Goal: Information Seeking & Learning: Learn about a topic

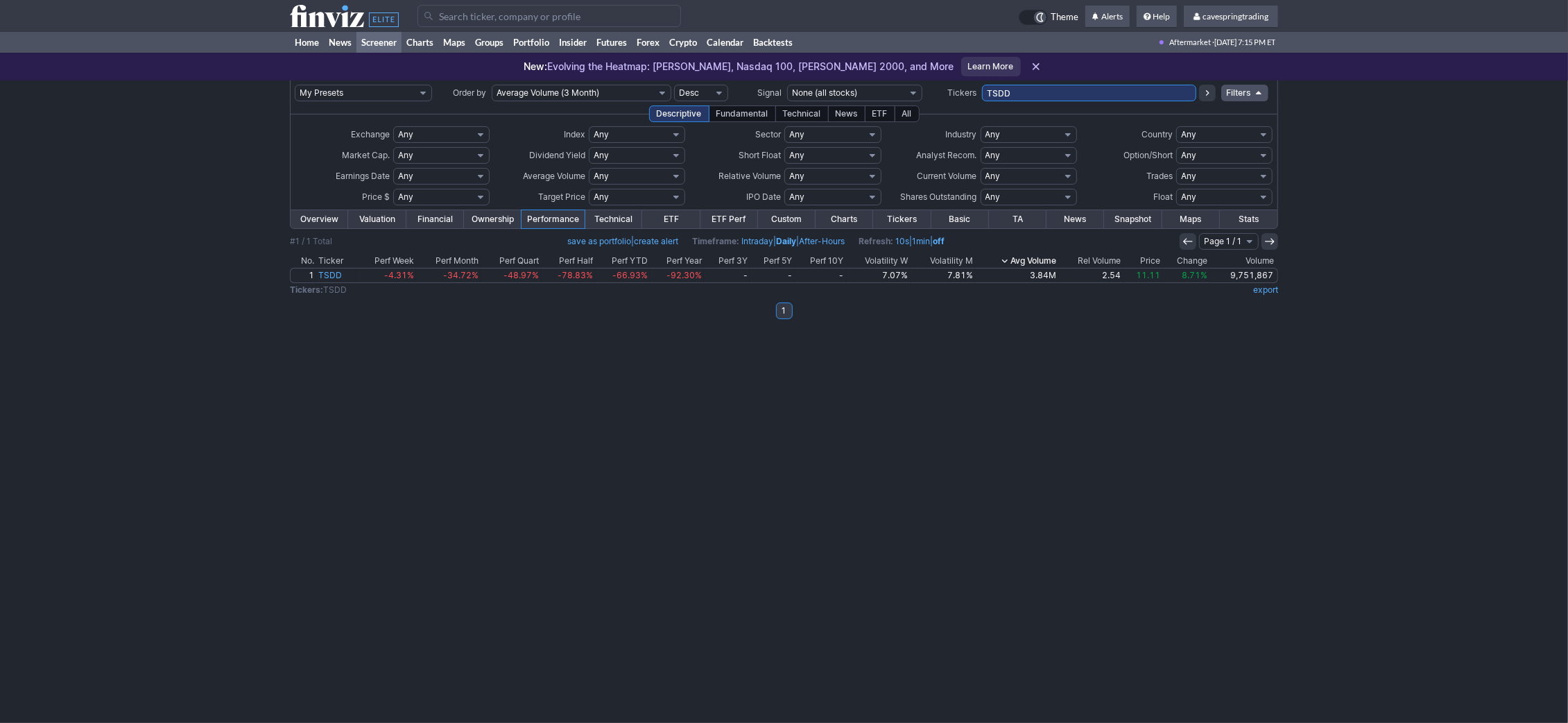
drag, startPoint x: 1025, startPoint y: 86, endPoint x: 703, endPoint y: 60, distance: 323.0
click at [712, 64] on body "× OK Cancel" at bounding box center [784, 361] width 1568 height 723
type input "iag"
click at [1067, 97] on input "IAG" at bounding box center [1089, 93] width 215 height 17
type input "feny"
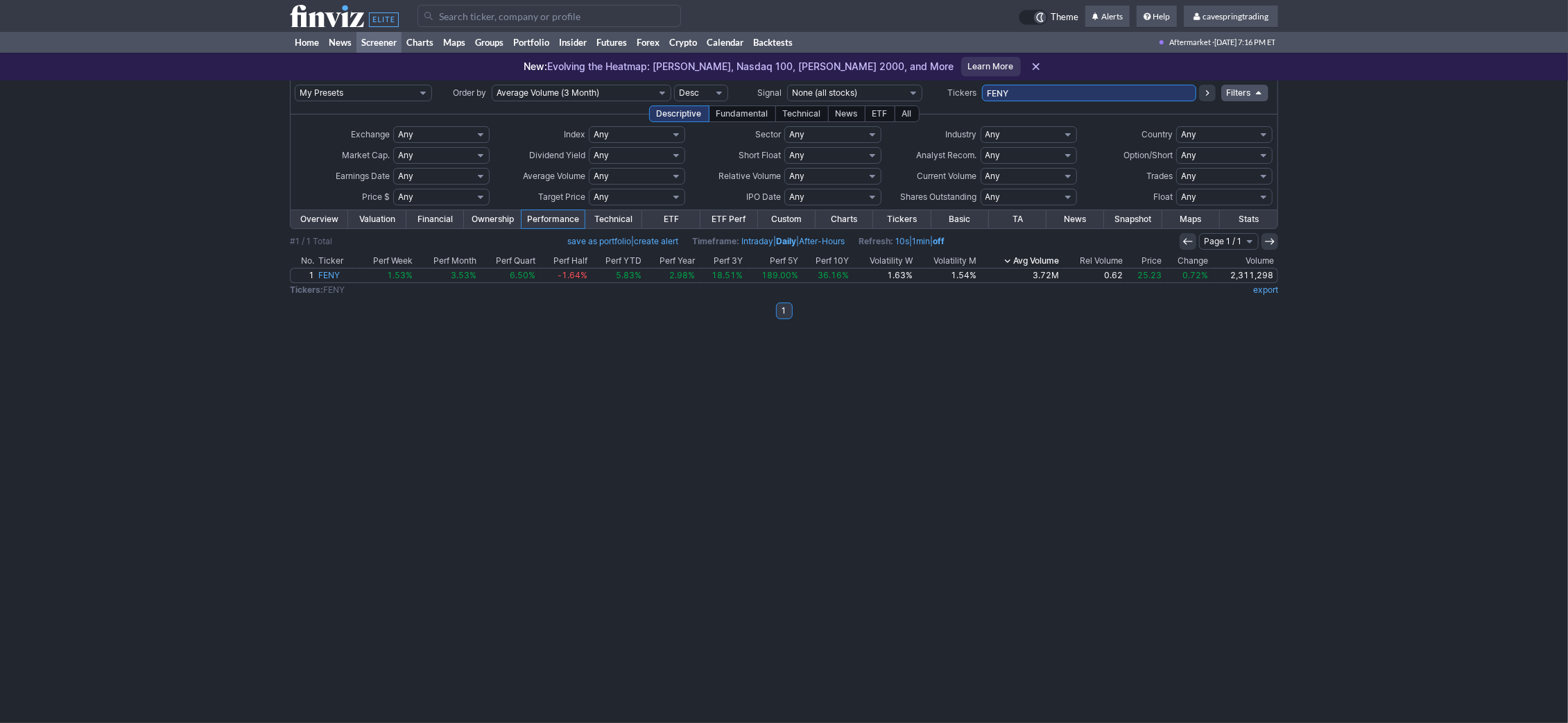
drag, startPoint x: 1121, startPoint y: 95, endPoint x: 516, endPoint y: 60, distance: 606.0
click at [982, 85] on input "FENY" at bounding box center [1089, 93] width 215 height 17
type input "schg"
click at [1035, 102] on td "SCHG" at bounding box center [1089, 93] width 215 height 25
drag, startPoint x: 1037, startPoint y: 97, endPoint x: 591, endPoint y: 56, distance: 447.9
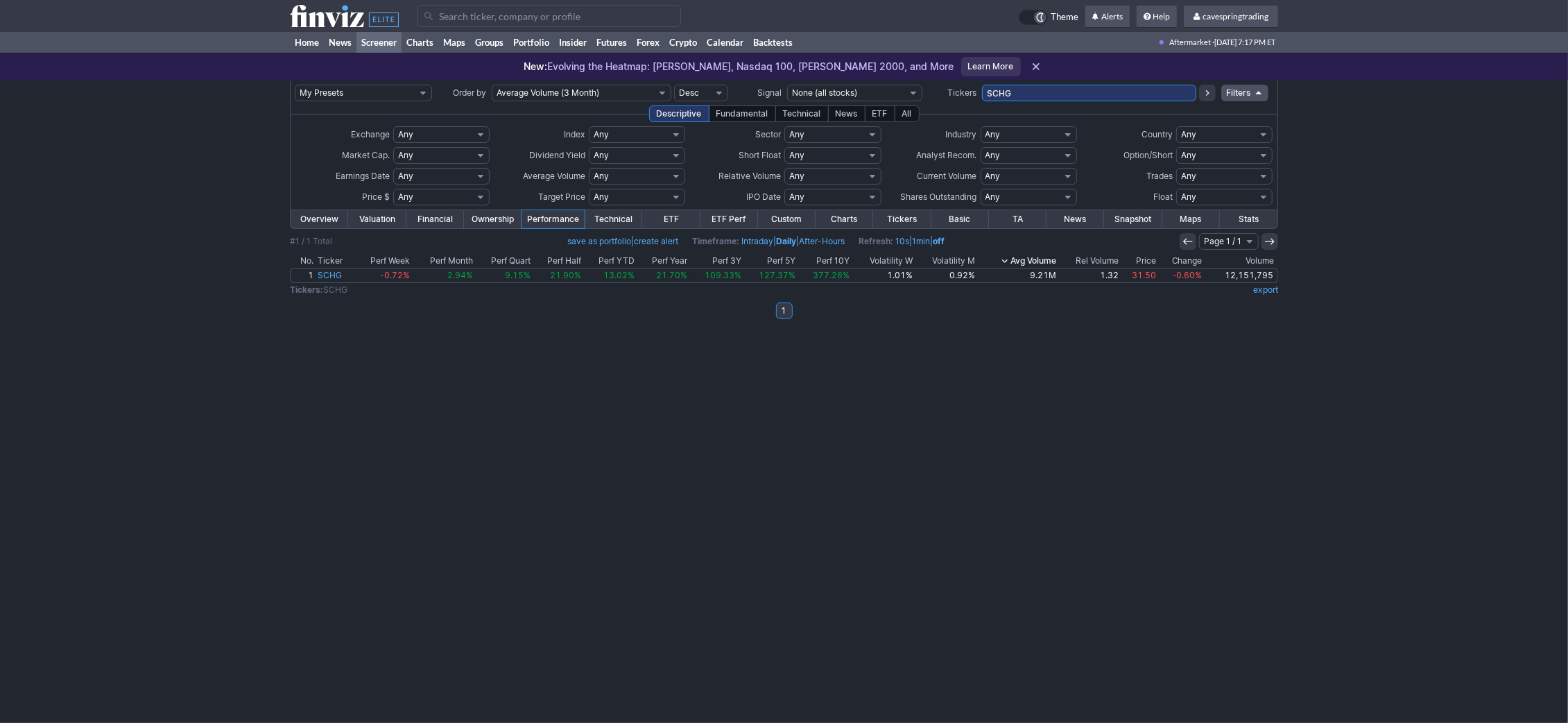
click at [982, 85] on input "SCHG" at bounding box center [1089, 93] width 215 height 17
type input "ppl"
drag, startPoint x: 1152, startPoint y: 94, endPoint x: 617, endPoint y: 96, distance: 535.0
click at [982, 96] on input "PPL" at bounding box center [1089, 93] width 215 height 17
type input "schb,fnb,schf,ewz"
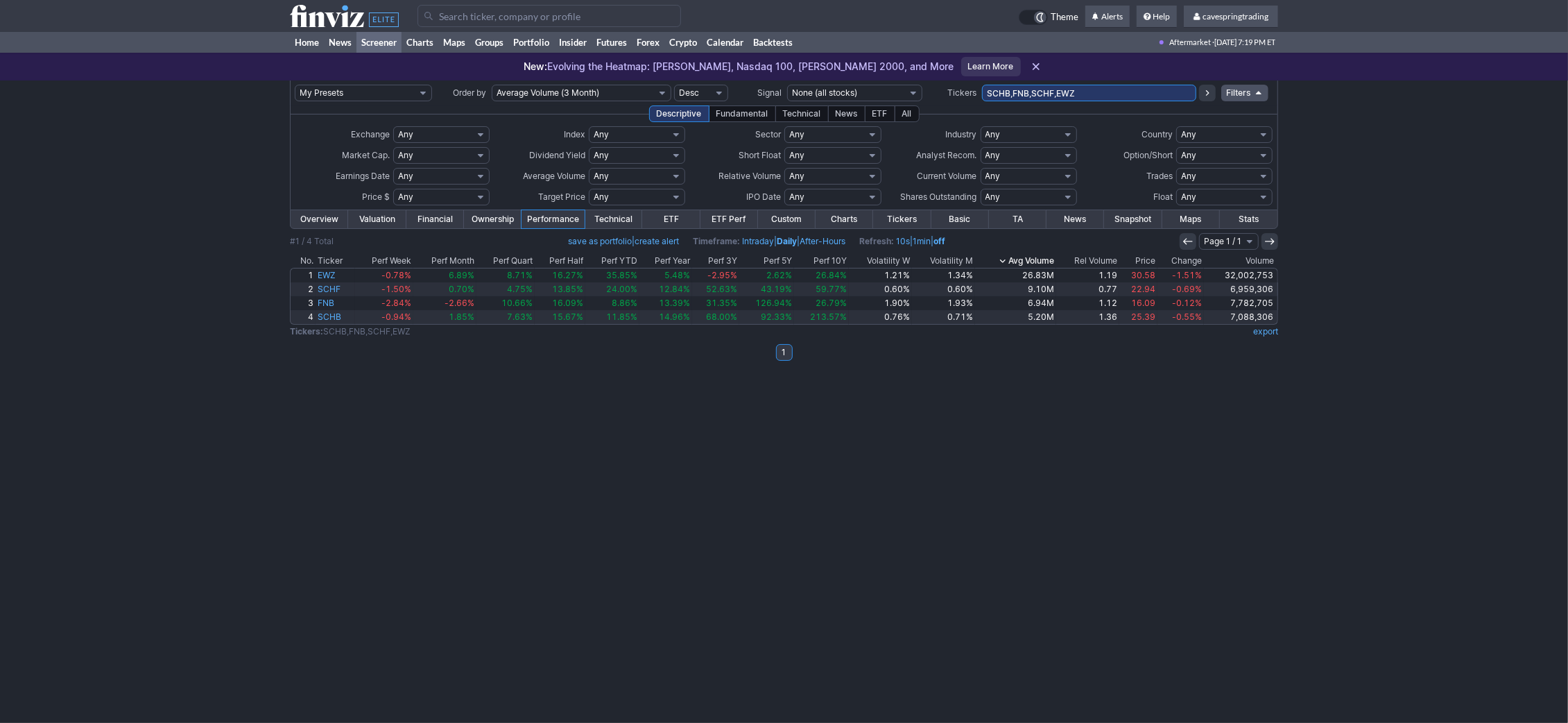
click at [1089, 89] on input "SCHB,FNB,SCHF,EWZ" at bounding box center [1089, 93] width 215 height 17
click at [1111, 99] on input "SCHB,FNB,SCHF,EWZ" at bounding box center [1089, 93] width 215 height 17
type input "g"
type input "fxi"
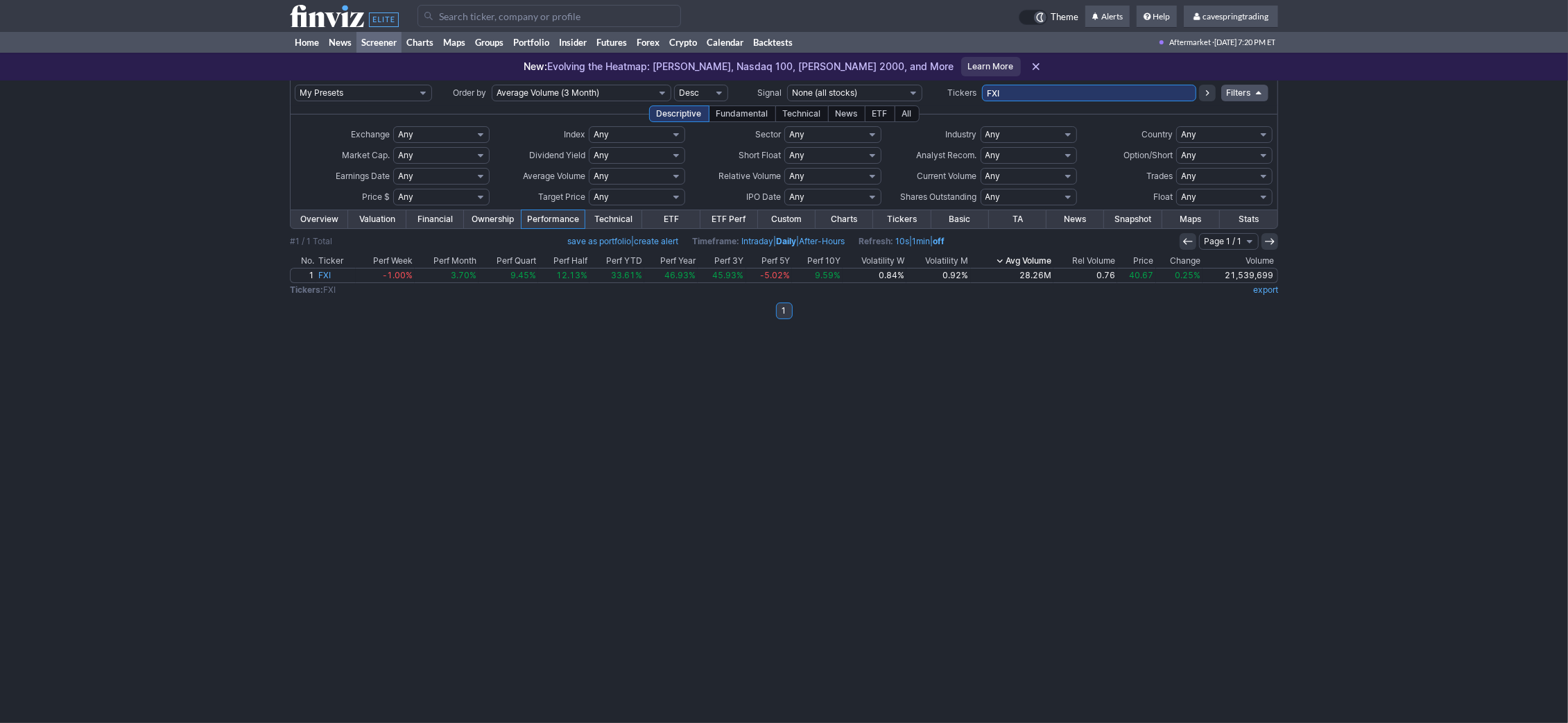
click at [1053, 96] on input "FXI" at bounding box center [1089, 93] width 215 height 17
type input "stm"
drag, startPoint x: 1063, startPoint y: 89, endPoint x: 717, endPoint y: 74, distance: 346.3
click at [982, 85] on input "STM" at bounding box center [1089, 93] width 215 height 17
type input "eqx,sony,fndx,cnh,geni"
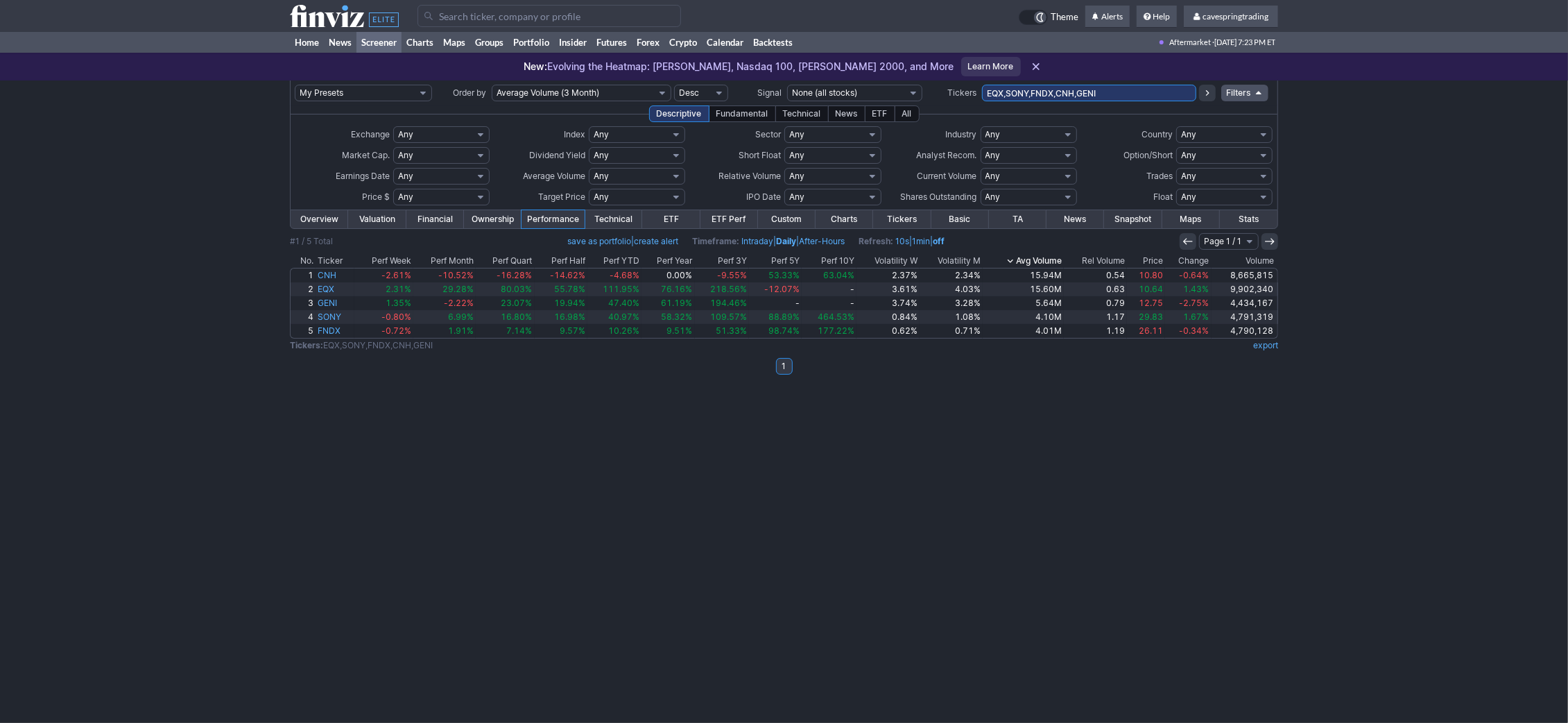
drag, startPoint x: 1099, startPoint y: 95, endPoint x: 764, endPoint y: 70, distance: 335.9
click at [982, 85] on input "EQX,SONY,FNDX,CNH,GENI" at bounding box center [1089, 93] width 215 height 17
paste input "HBM,BCS,ING,HAL,PBR,VALE,[PERSON_NAME],F,HPE,IAUM,CFG,PATH"
type input "HBM,BCS,ING,HAL,PBR,VALE,[PERSON_NAME],F,HPE,IAUM,CFG,PATH"
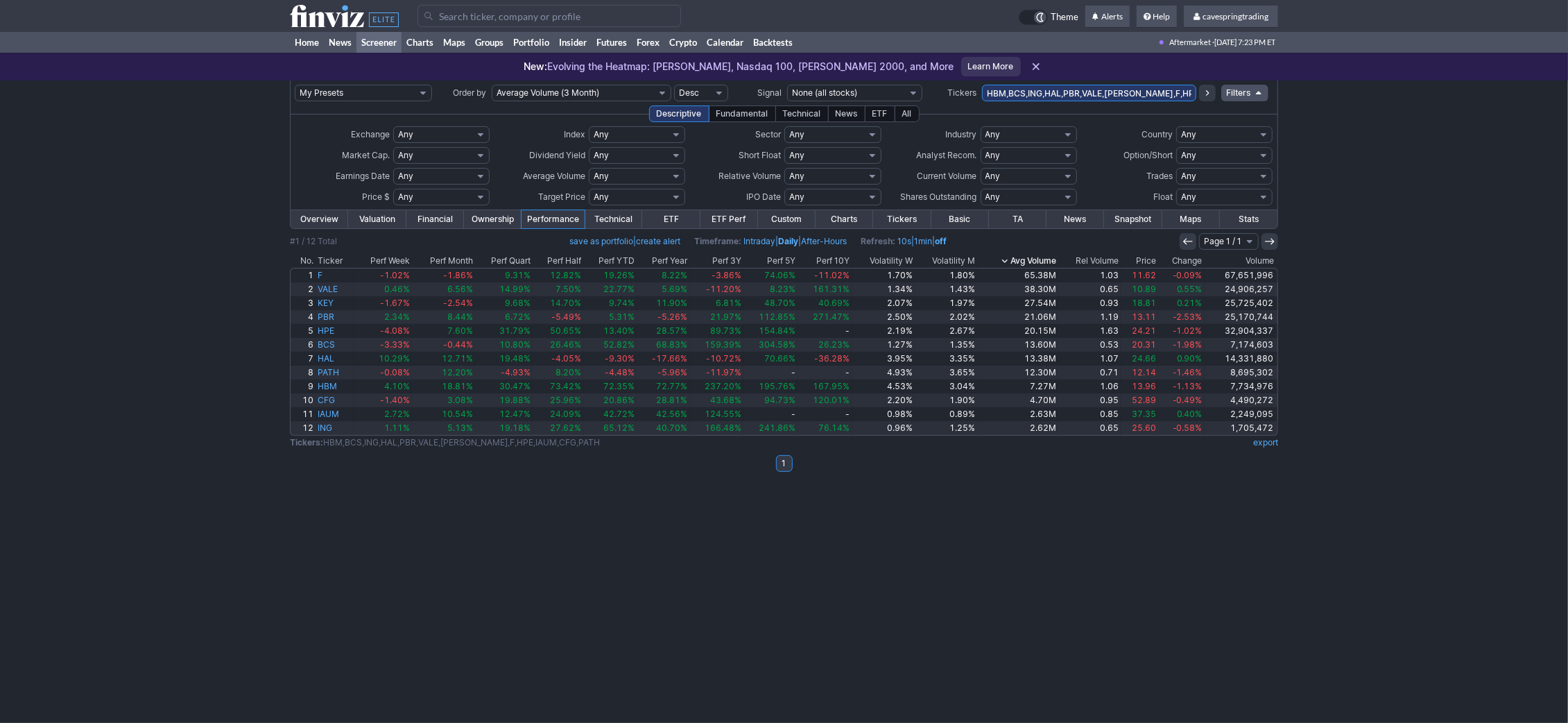
click at [1147, 254] on th "Price" at bounding box center [1140, 261] width 37 height 14
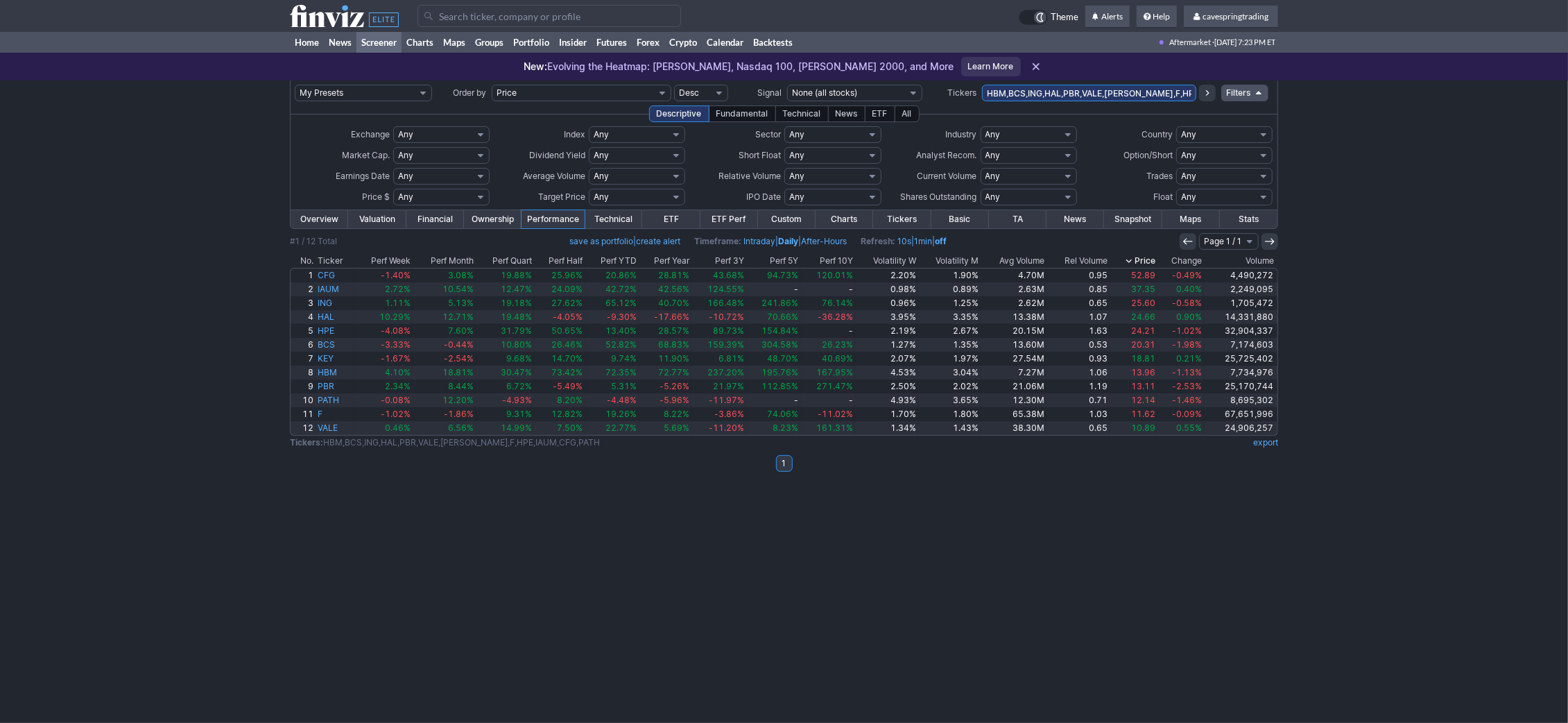
click at [1149, 257] on th "Price" at bounding box center [1134, 261] width 48 height 14
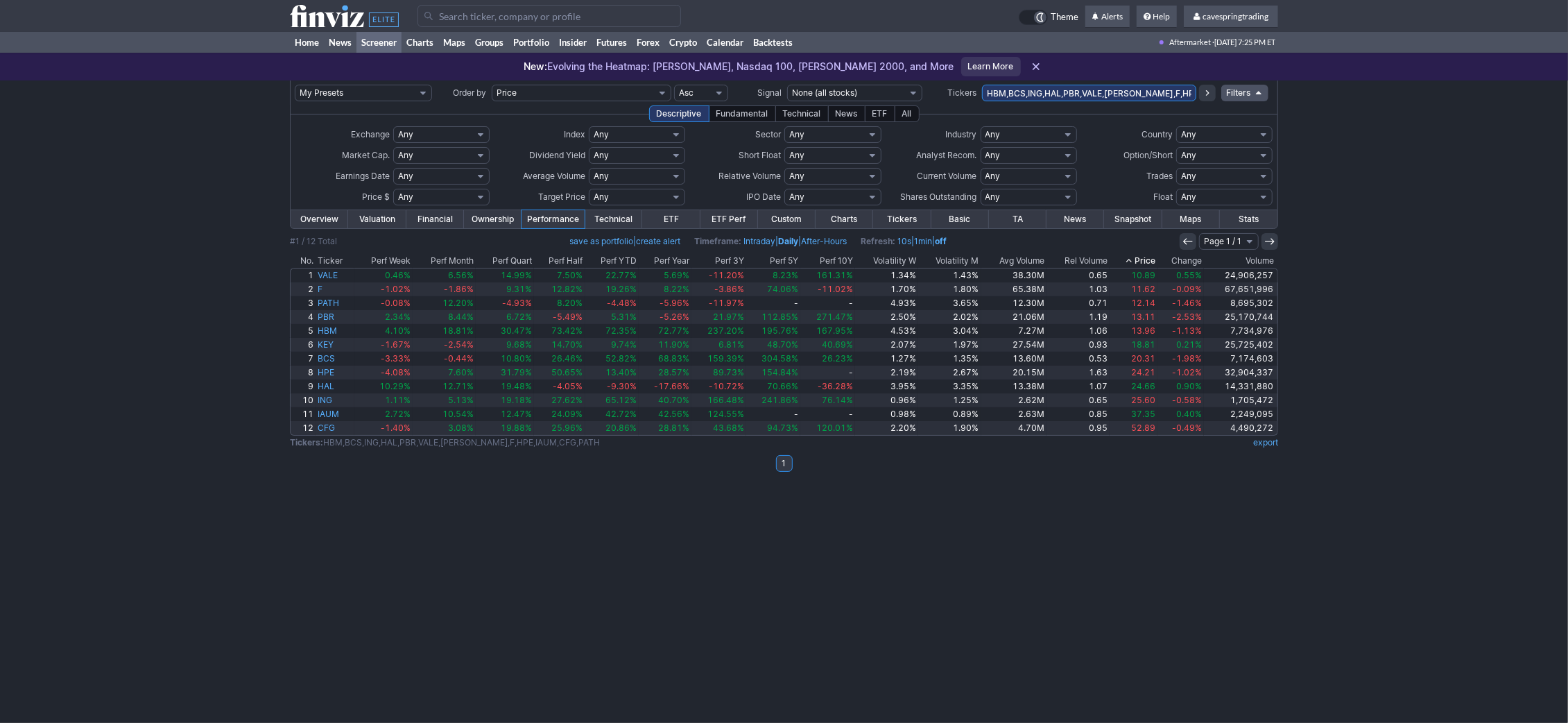
click at [1021, 99] on input "HBM,BCS,ING,HAL,PBR,VALE,KEY,F,HPE,IAUM,CFG,PATH" at bounding box center [1089, 93] width 215 height 17
paste input "SPLB,MUFG,NVTS,PDBC,IUSB,JNK,UEC,USHY,STWD,SCHH,QYLD,PSLV,ADT,MUB,JEPQ,CRGY,VCS…"
type input "SPLB,MUFG,NVTS,PDBC,IUSB,JNK,UEC,USHY,STWD,SCHH,QYLD,PSLV,ADT,MUB,JEPQ,CRGY,VCS…"
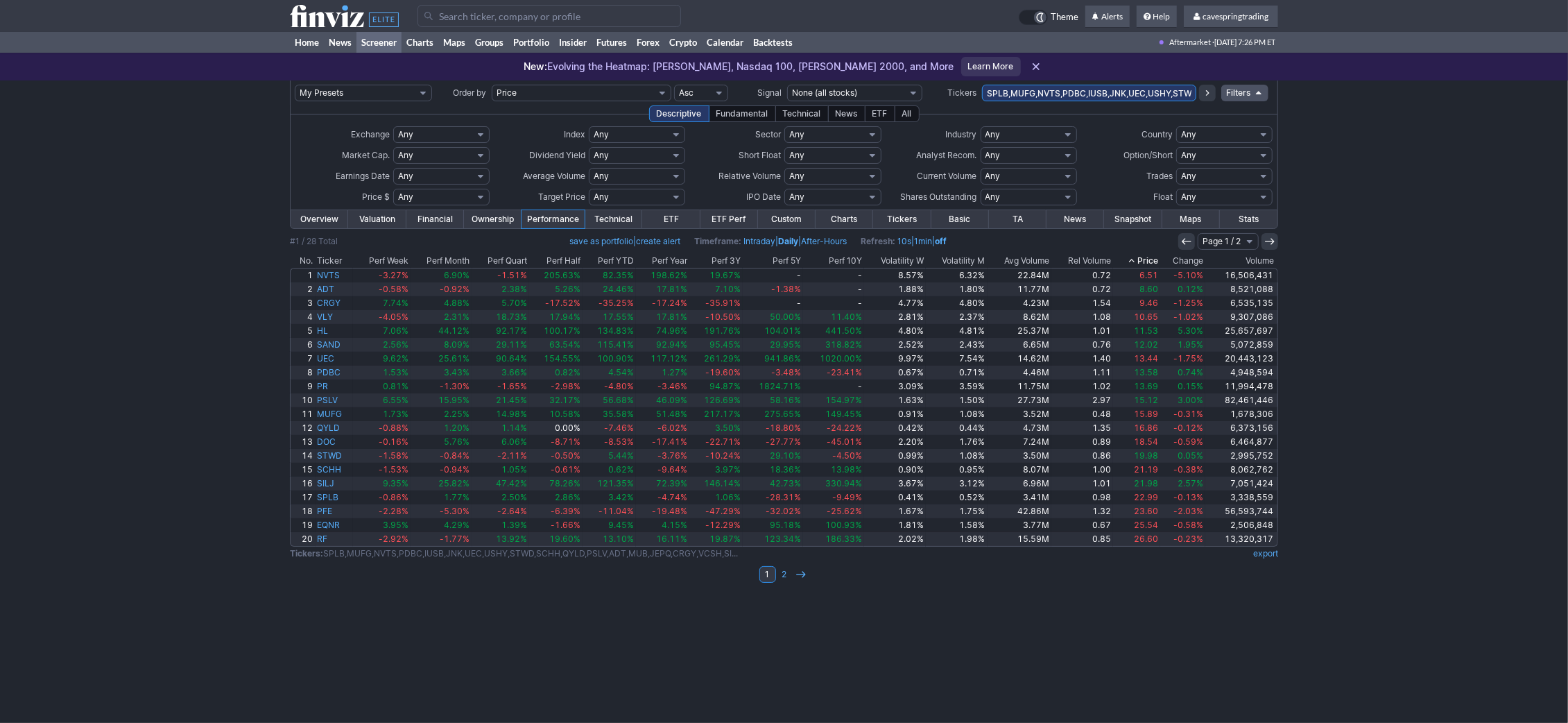
click at [334, 260] on th "Ticker" at bounding box center [334, 261] width 38 height 14
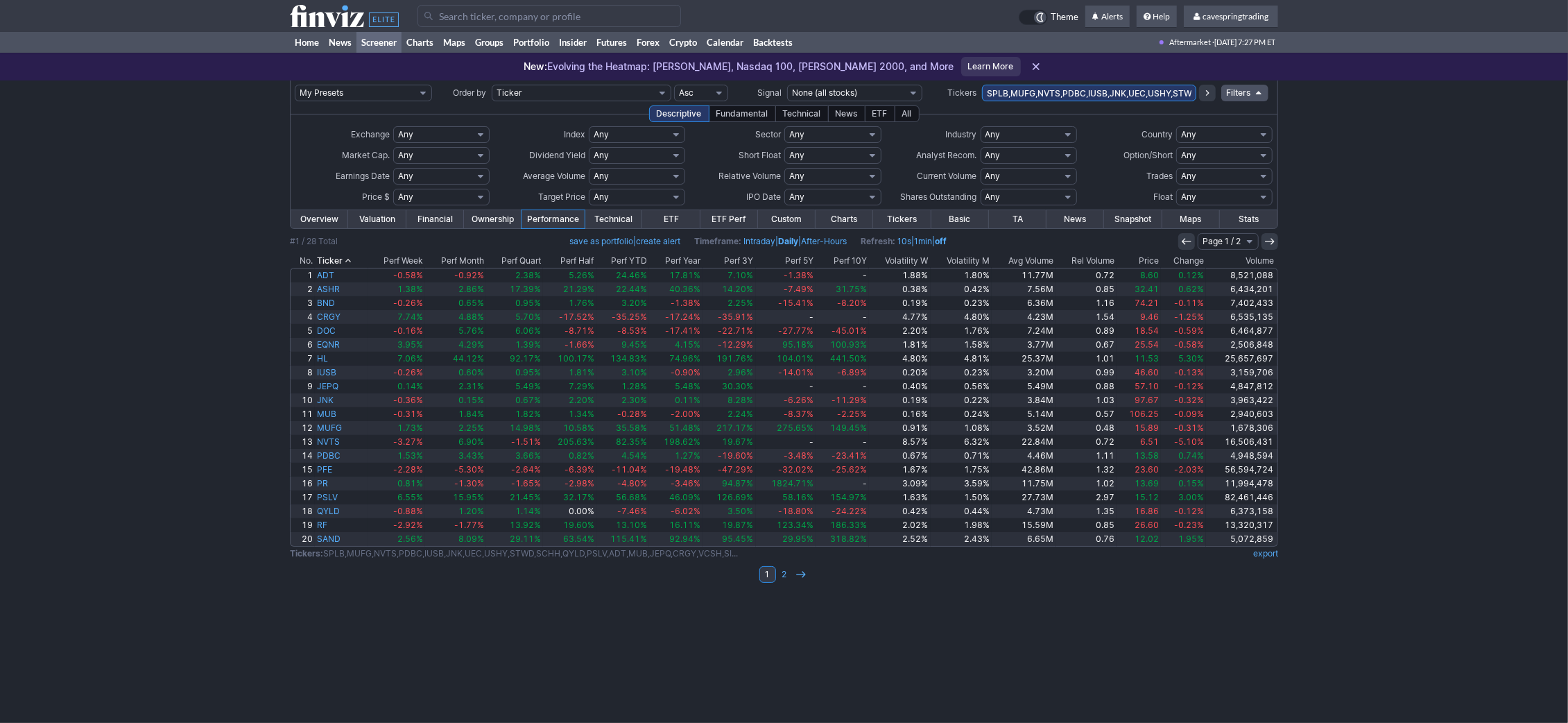
click at [1157, 263] on th "Price" at bounding box center [1139, 261] width 44 height 14
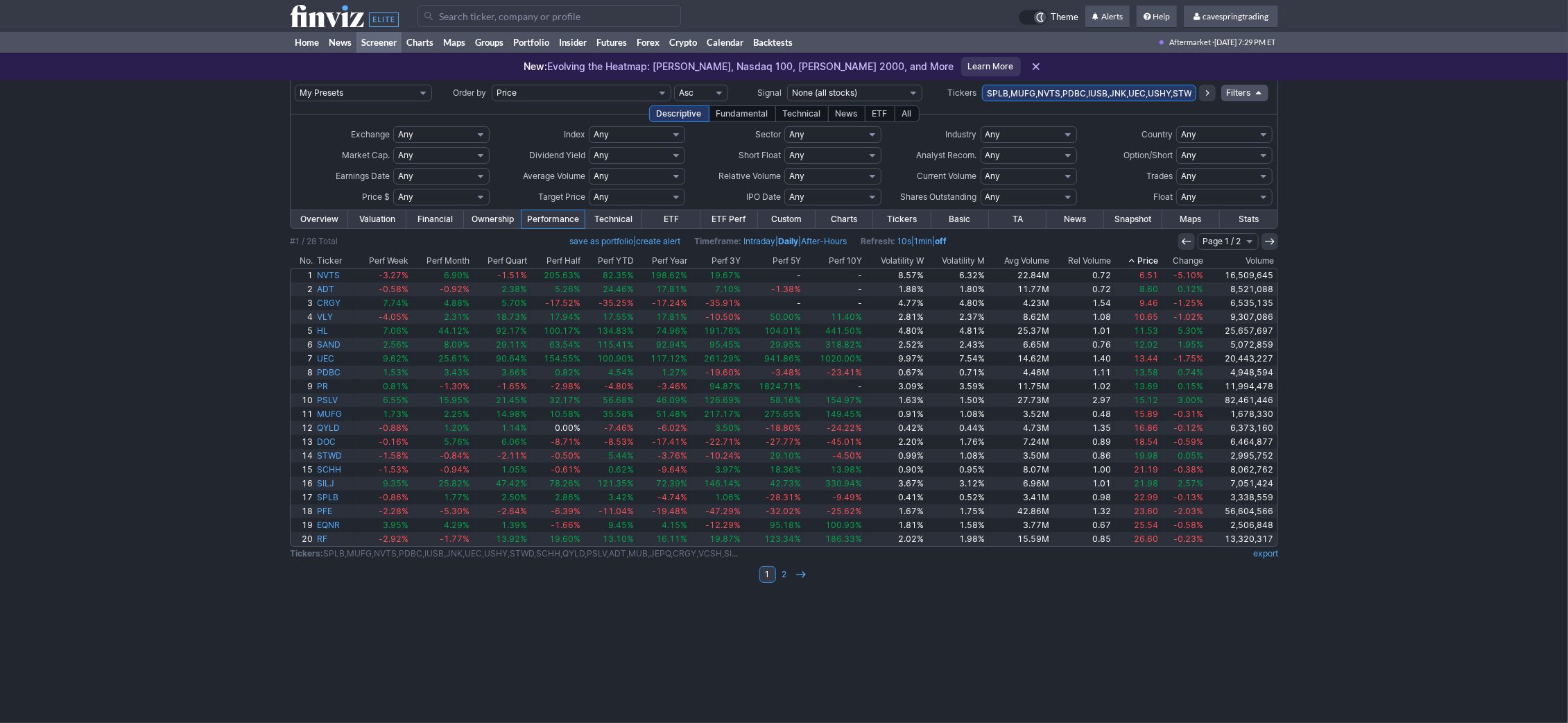
click at [1116, 90] on input "SPLB,MUFG,NVTS,PDBC,IUSB,JNK,UEC,USHY,STWD,SCHH,QYLD,PSLV,ADT,MUB,JEPQ,CRGY,VCS…" at bounding box center [1089, 93] width 215 height 17
type input "gnw"
